Goal: Navigation & Orientation: Find specific page/section

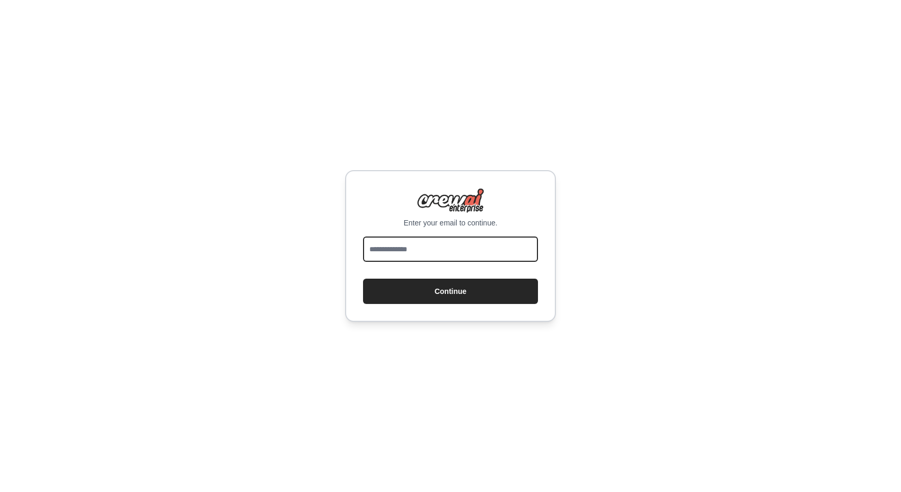
click at [512, 257] on input "email" at bounding box center [450, 249] width 175 height 25
type input "**********"
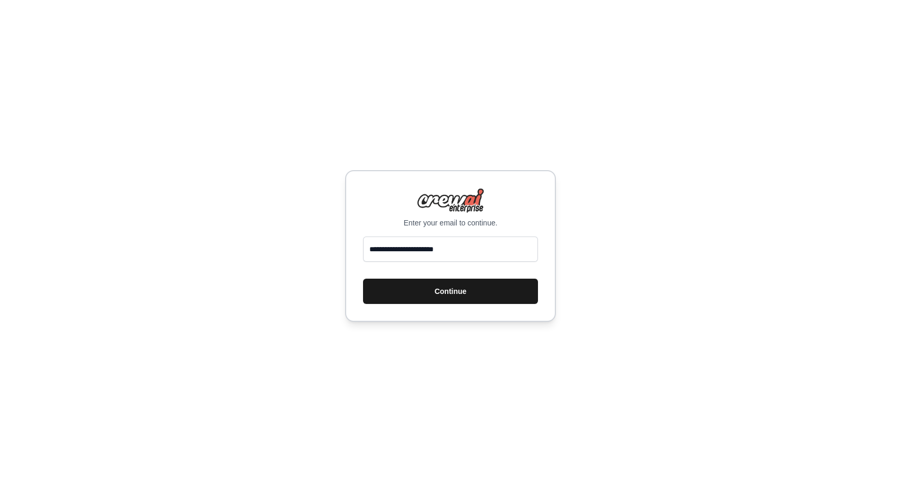
click at [501, 280] on button "Continue" at bounding box center [450, 291] width 175 height 25
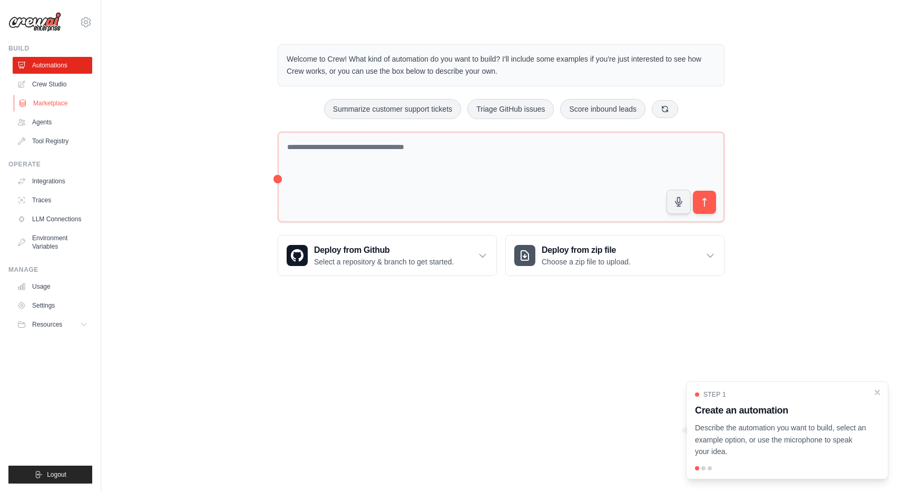
click at [62, 105] on link "Marketplace" at bounding box center [54, 103] width 80 height 17
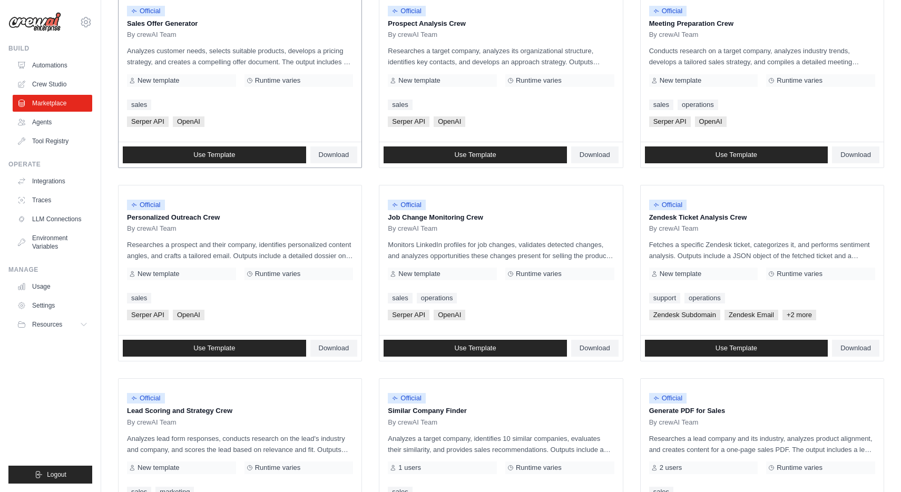
scroll to position [484, 0]
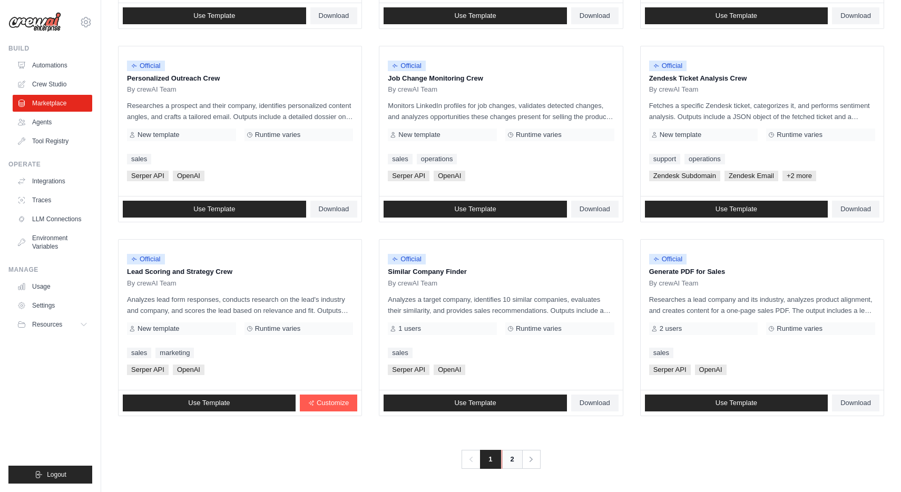
click at [510, 459] on link "2" at bounding box center [512, 459] width 21 height 19
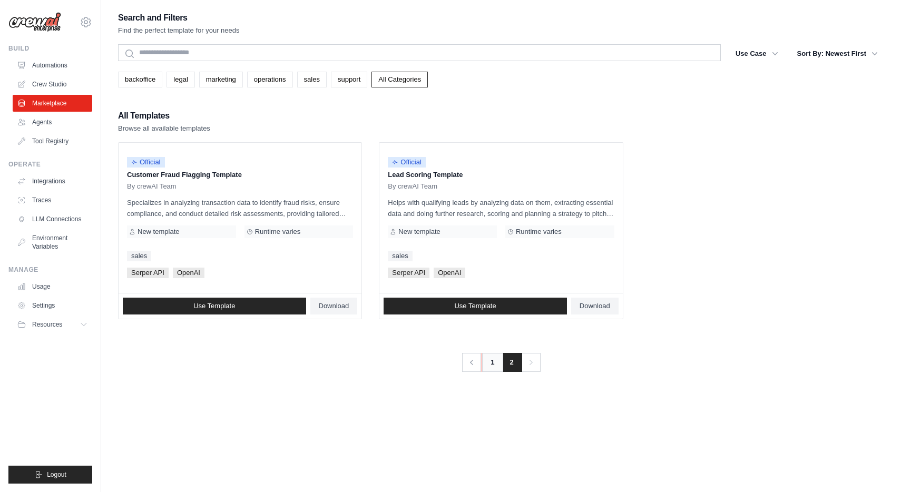
click at [492, 366] on link "1" at bounding box center [492, 362] width 21 height 19
